Goal: Check status

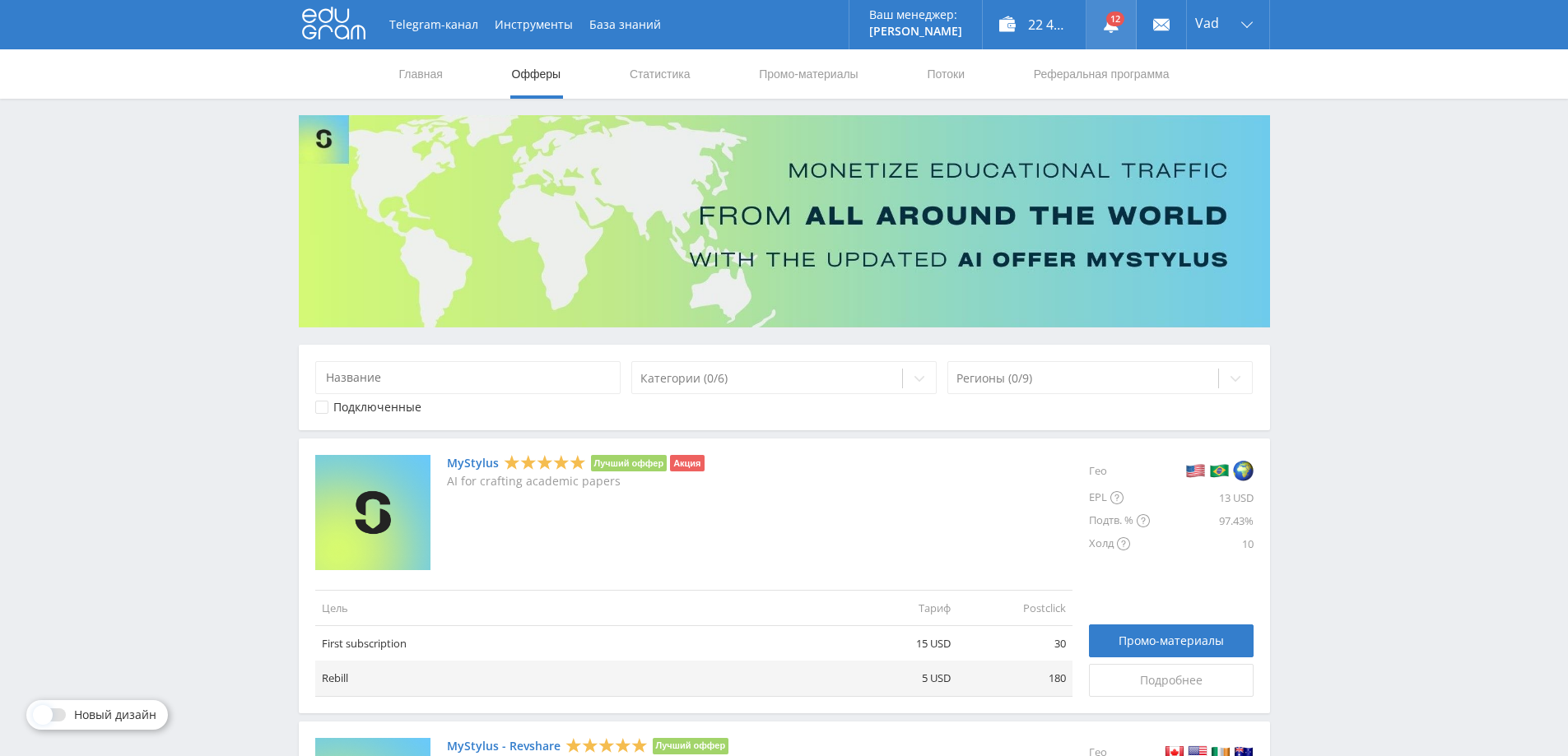
click at [1113, 21] on link at bounding box center [1111, 25] width 49 height 49
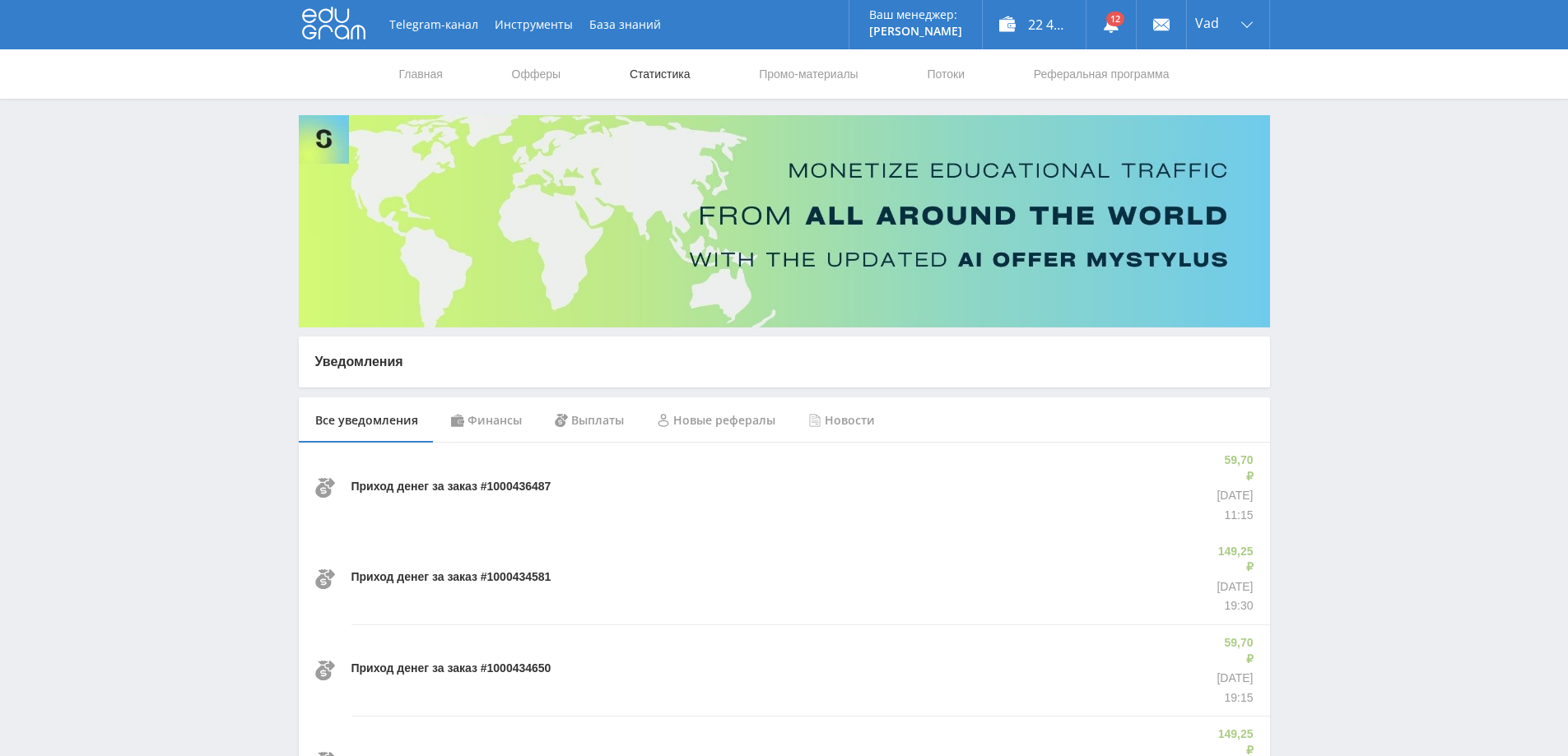
click at [651, 70] on link "Статистика" at bounding box center [660, 74] width 65 height 49
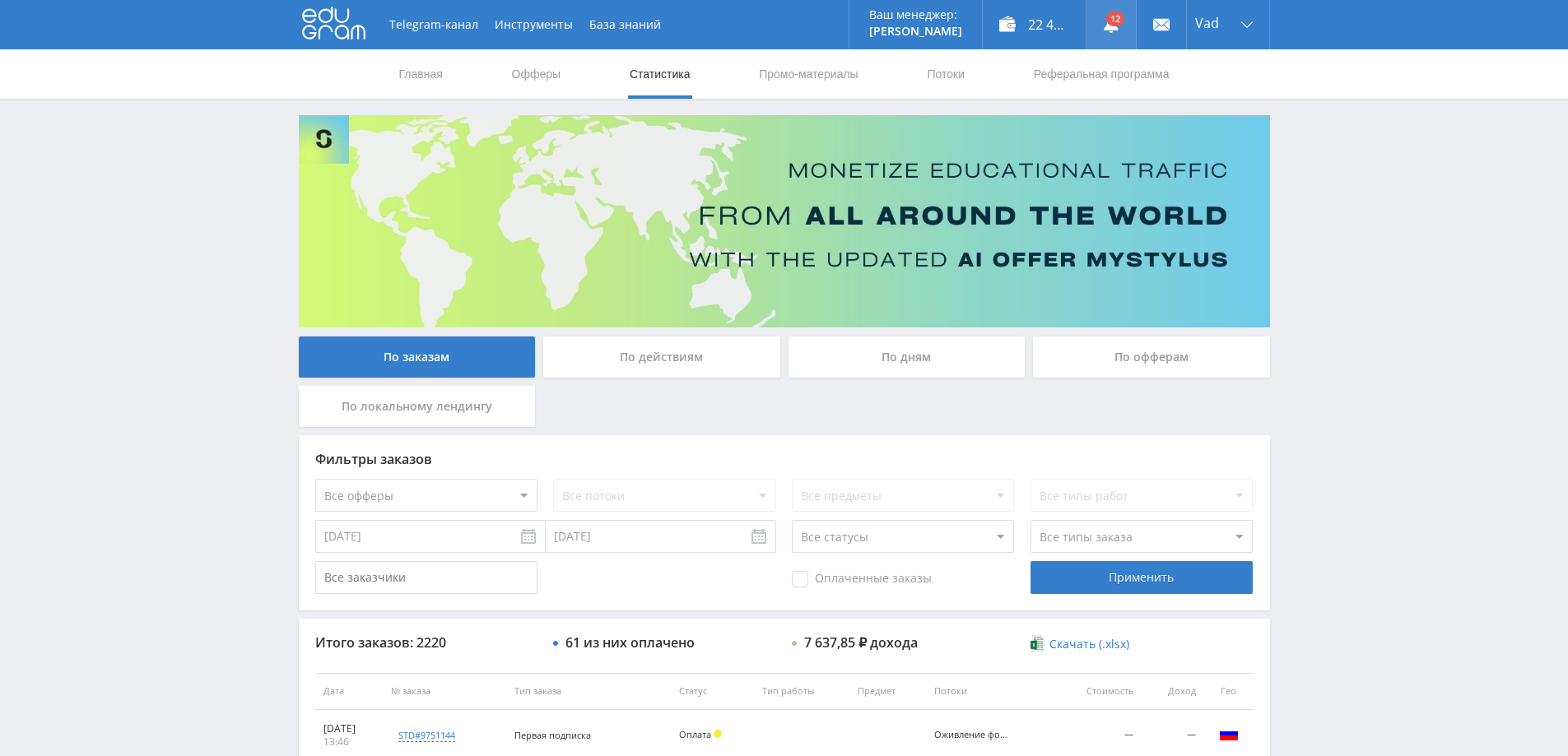
click at [1113, 30] on icon at bounding box center [1111, 25] width 16 height 16
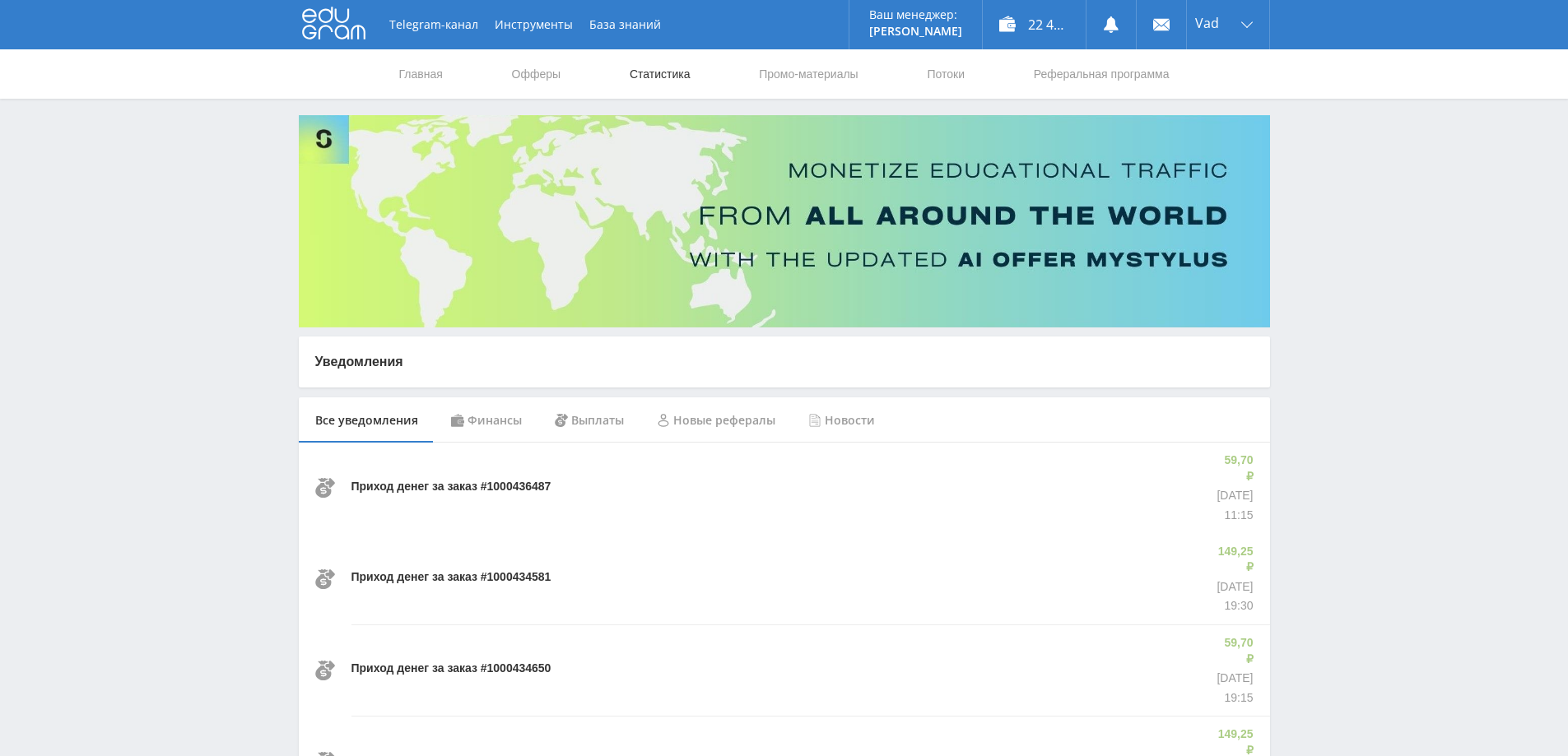
click at [660, 69] on link "Статистика" at bounding box center [660, 74] width 65 height 49
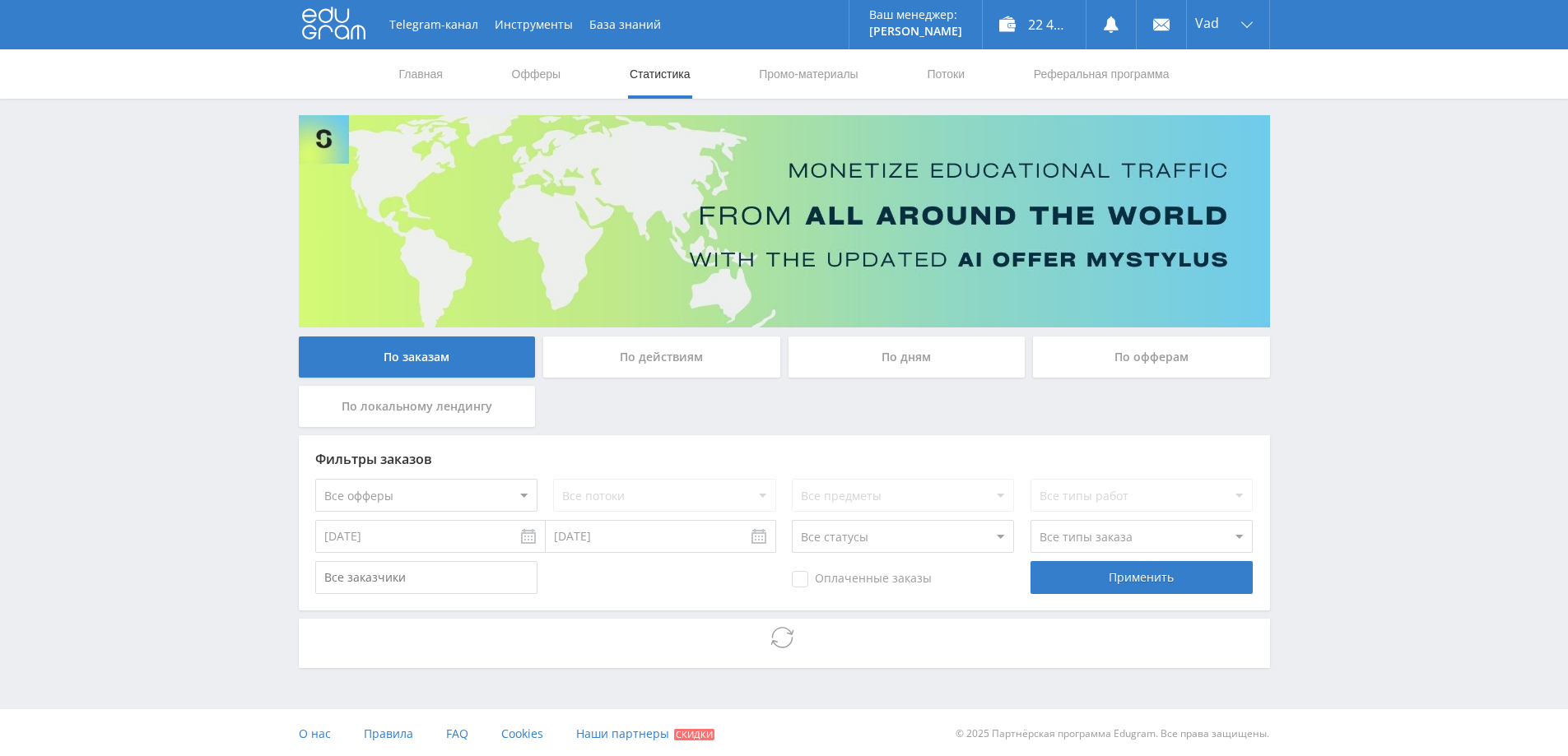
click at [877, 354] on div "По дням" at bounding box center [906, 357] width 237 height 41
click at [0, 0] on input "По дням" at bounding box center [0, 0] width 0 height 0
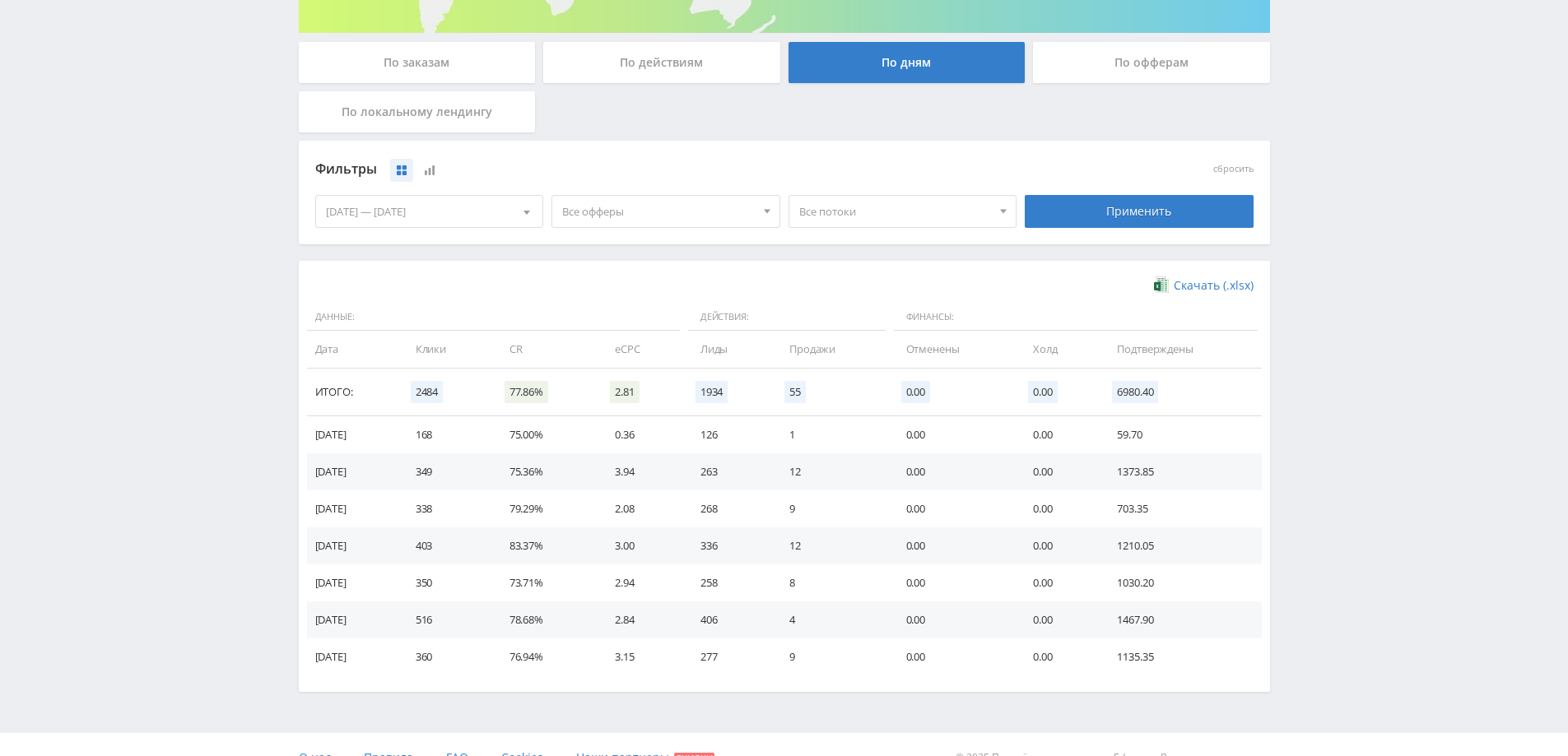
scroll to position [321, 0]
